Goal: Information Seeking & Learning: Find specific fact

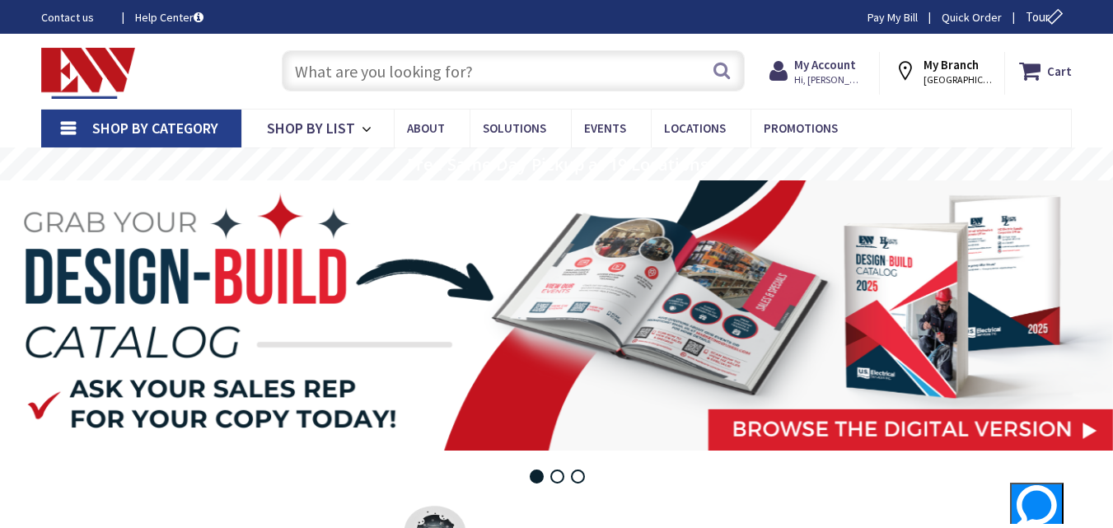
click at [966, 77] on span "[GEOGRAPHIC_DATA], [GEOGRAPHIC_DATA]" at bounding box center [959, 79] width 70 height 13
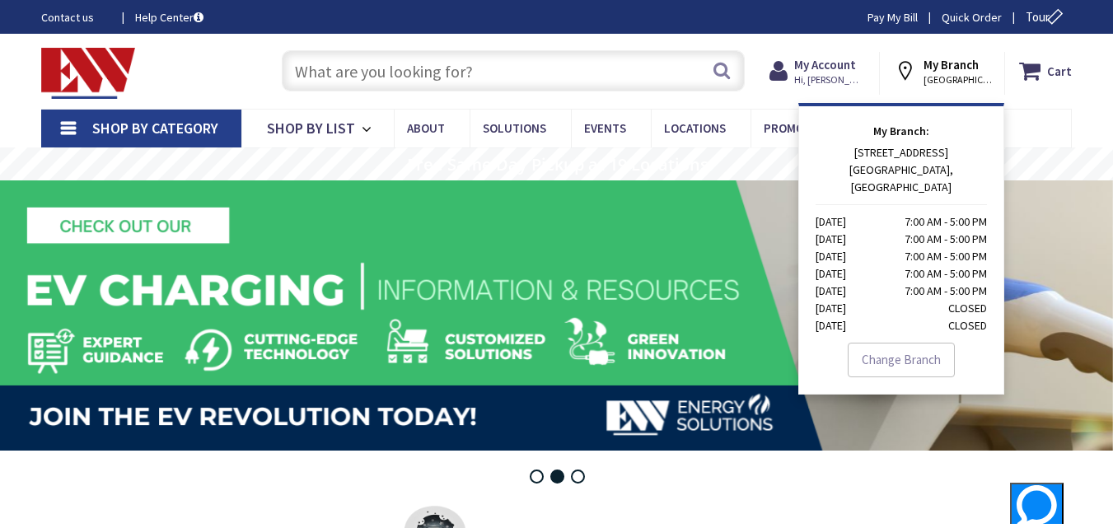
click at [415, 66] on input "text" at bounding box center [513, 70] width 463 height 41
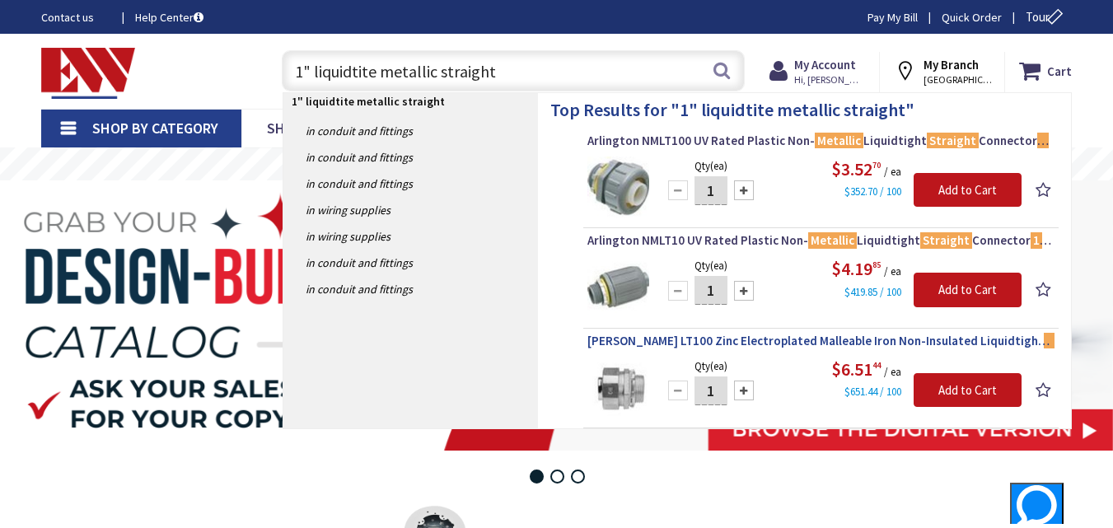
type input "1" liquidtite metallic straight"
click at [786, 340] on span "Crouse-Hinds LT100 Zinc Electroplated Malleable Iron Non-Insulated Liquidtight …" at bounding box center [821, 341] width 467 height 16
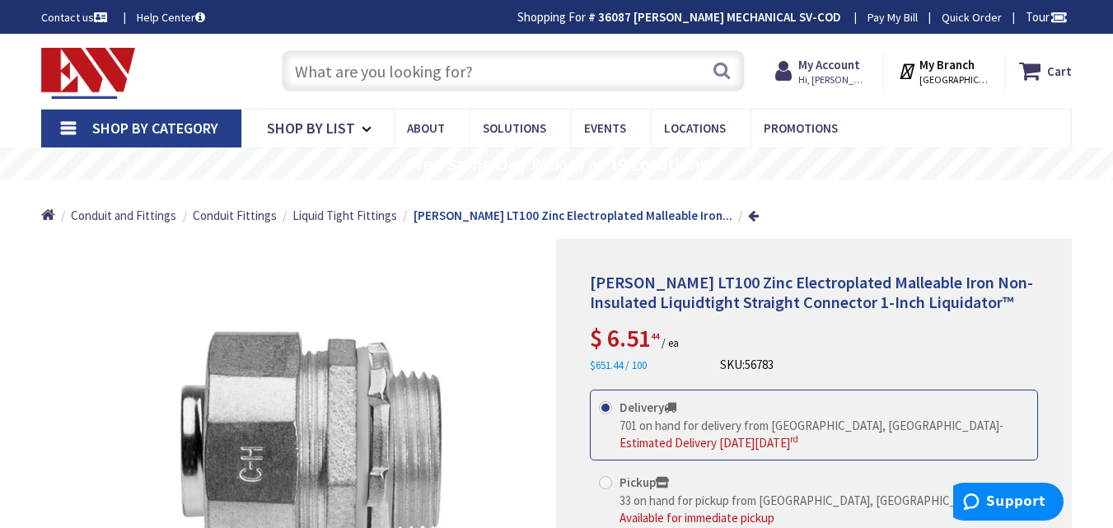
drag, startPoint x: 321, startPoint y: 79, endPoint x: 330, endPoint y: 73, distance: 11.2
click at [325, 77] on input "text" at bounding box center [513, 70] width 463 height 41
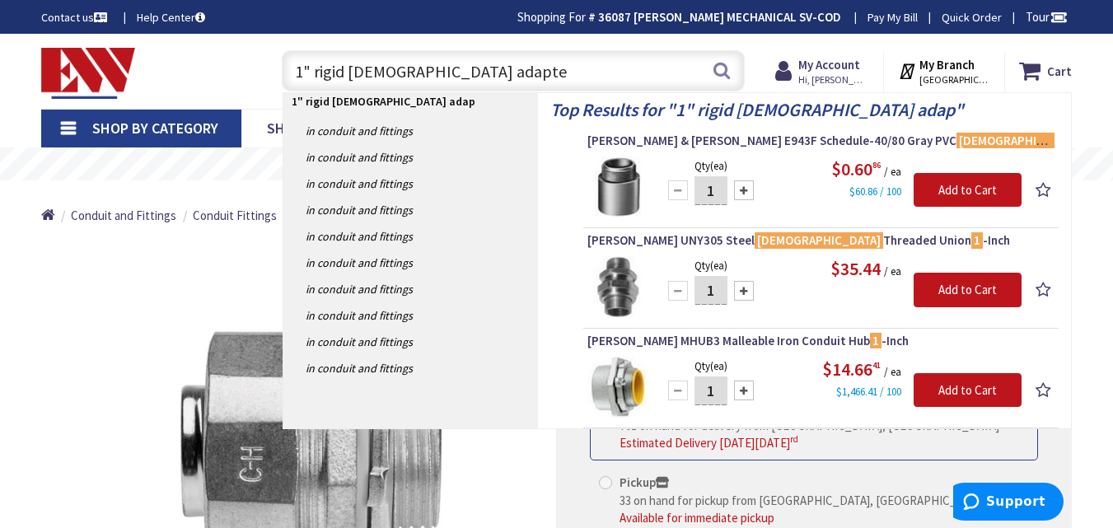
type input "1" rigid male adapter"
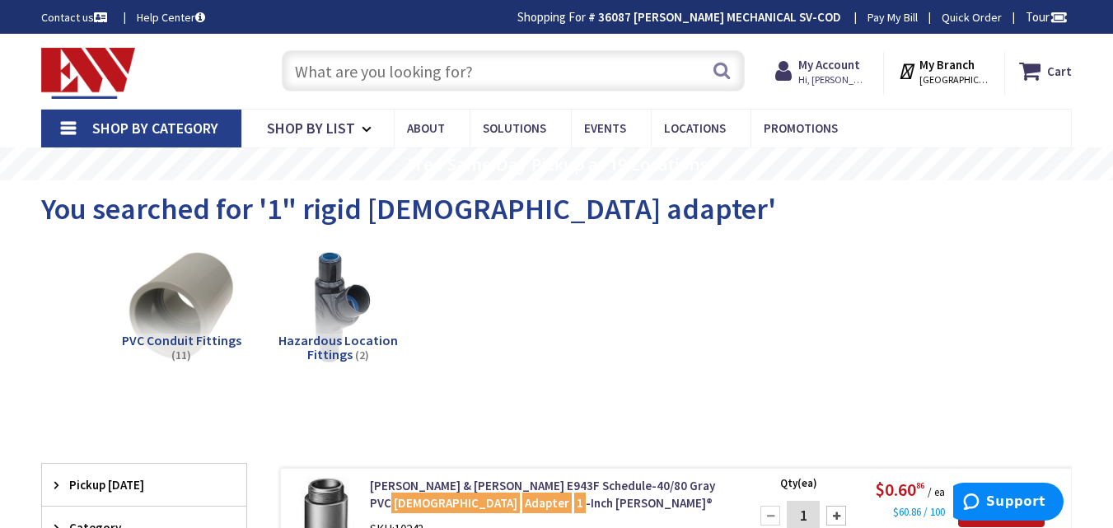
click at [307, 63] on input "text" at bounding box center [513, 70] width 463 height 41
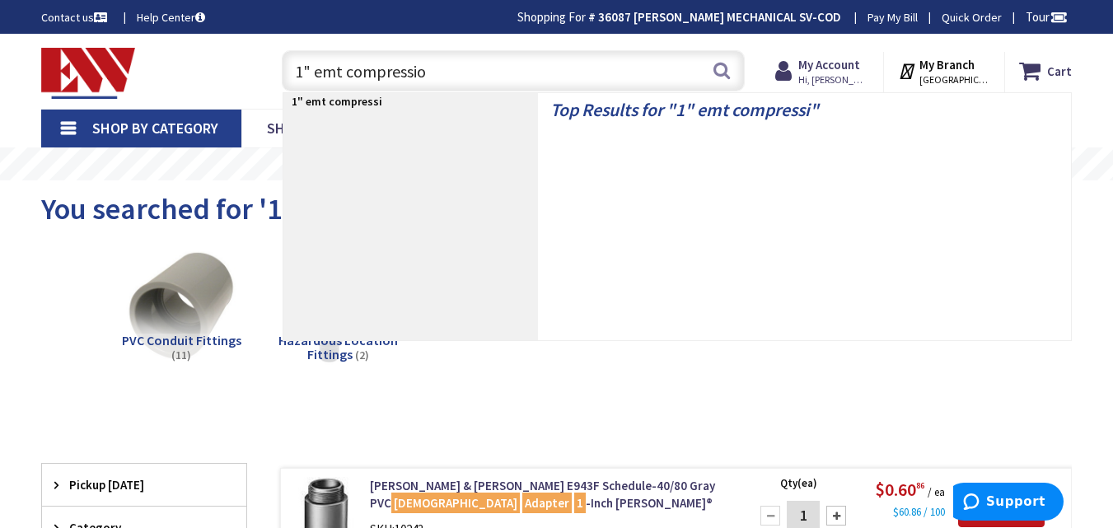
type input "1" emt compression"
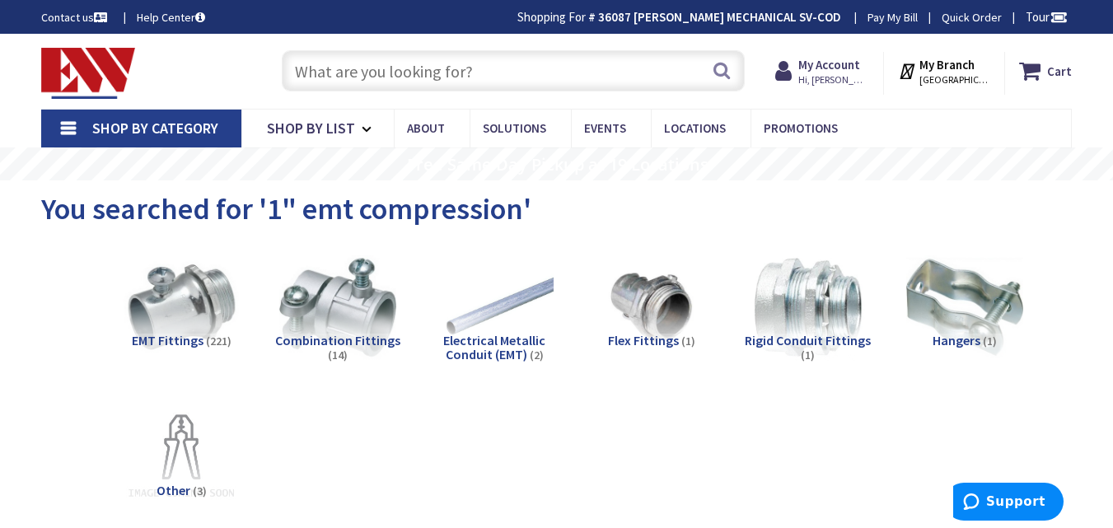
click at [471, 71] on input "text" at bounding box center [513, 70] width 463 height 41
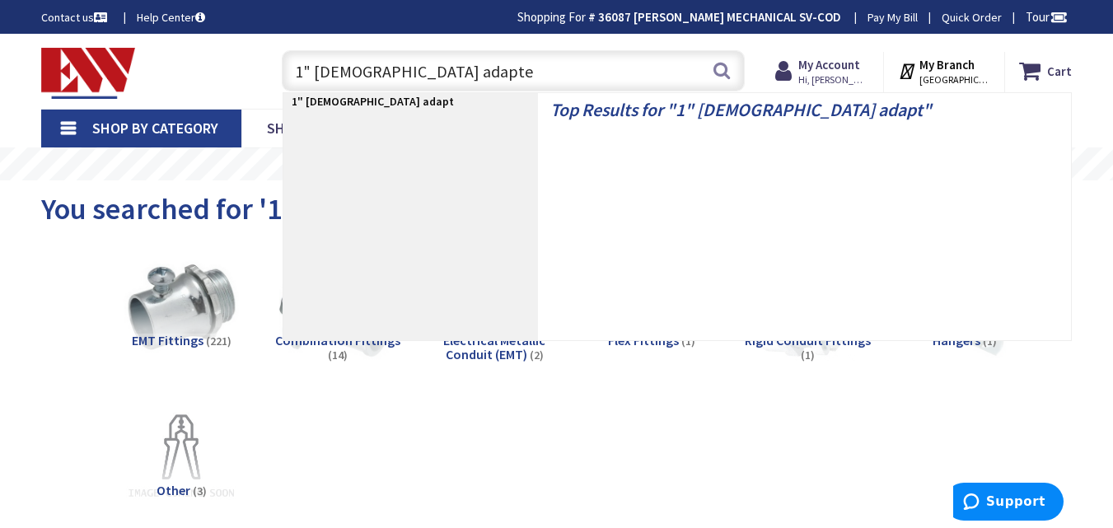
type input "1" male adapter"
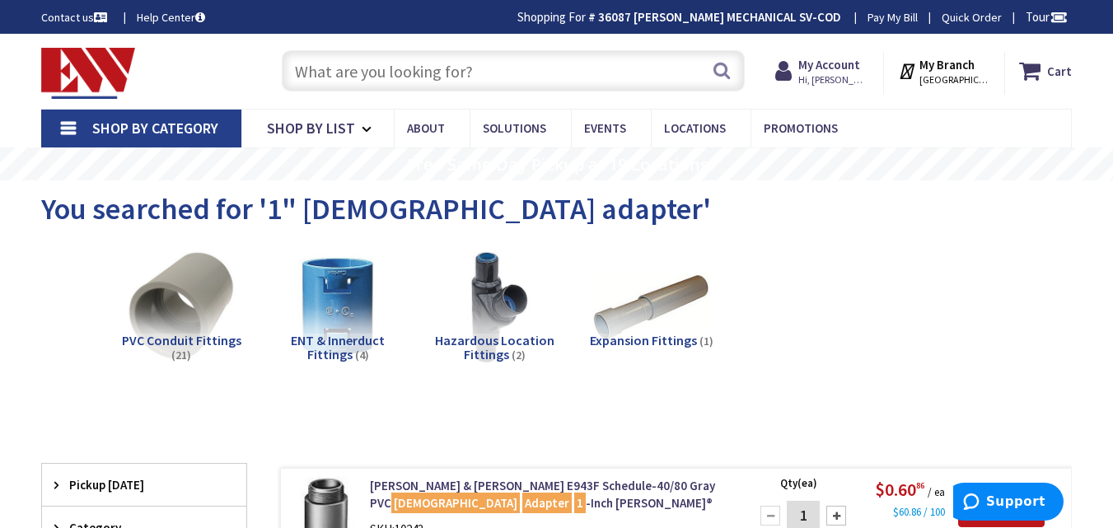
click at [490, 75] on input "text" at bounding box center [513, 70] width 463 height 41
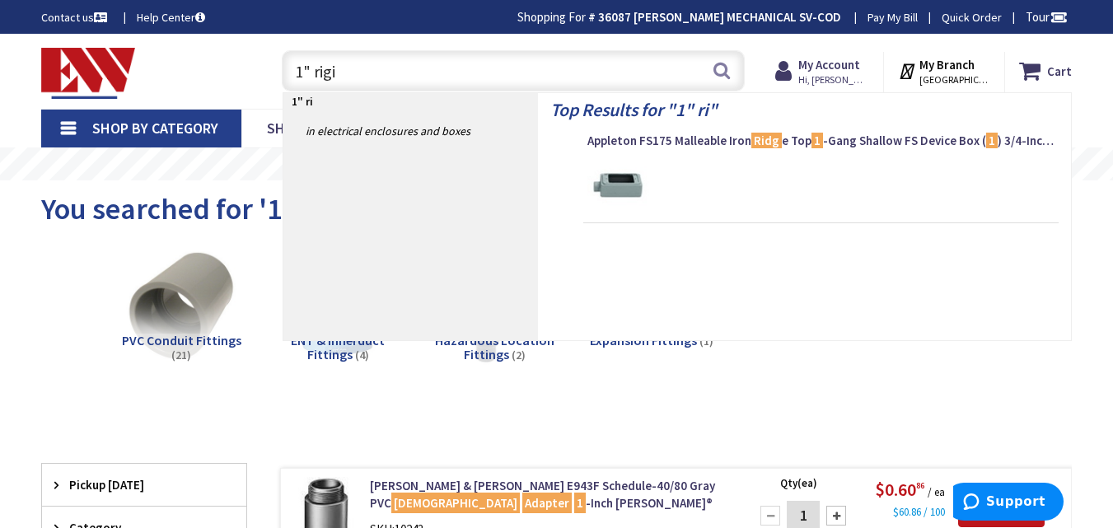
type input "1" rigid"
